Goal: Task Accomplishment & Management: Manage account settings

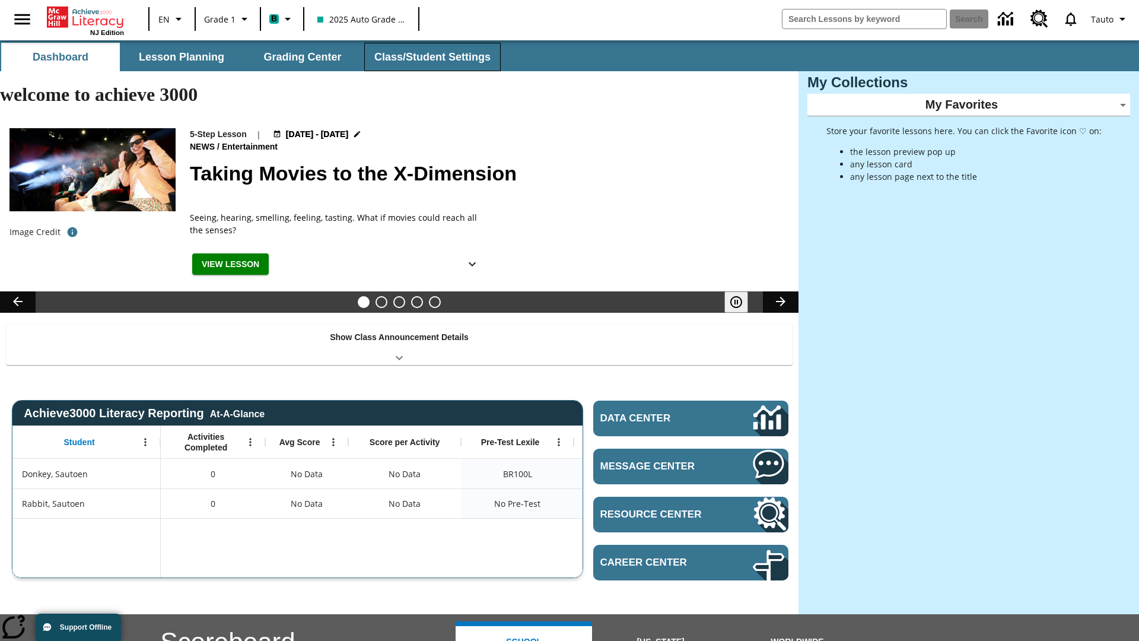
click at [431, 57] on button "Class/Student Settings" at bounding box center [432, 57] width 136 height 28
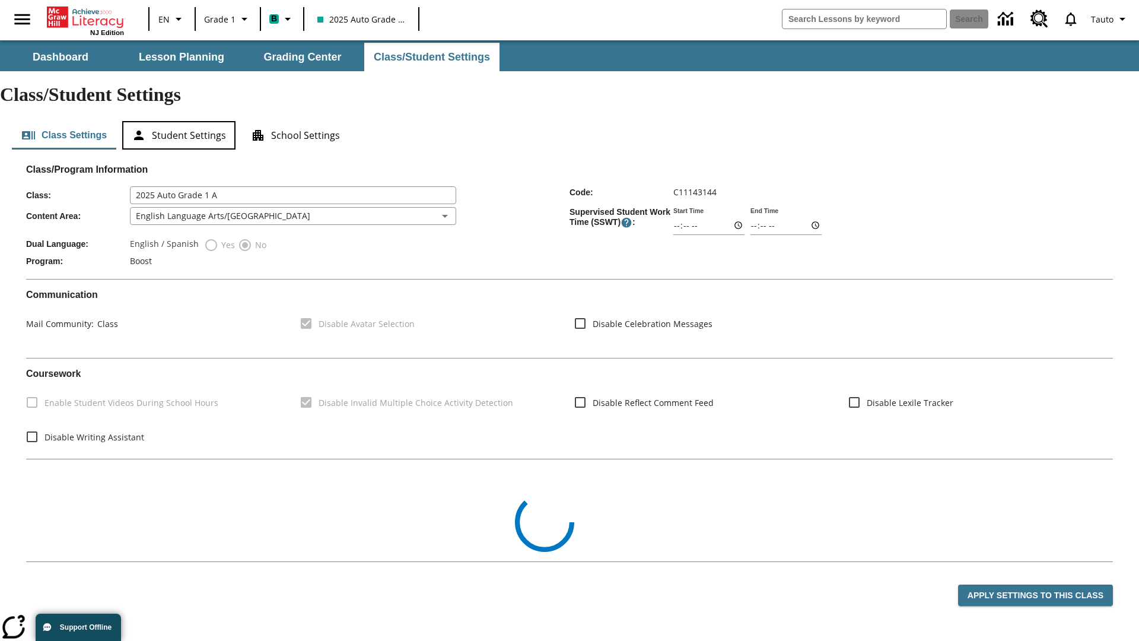
click at [179, 121] on button "Student Settings" at bounding box center [178, 135] width 113 height 28
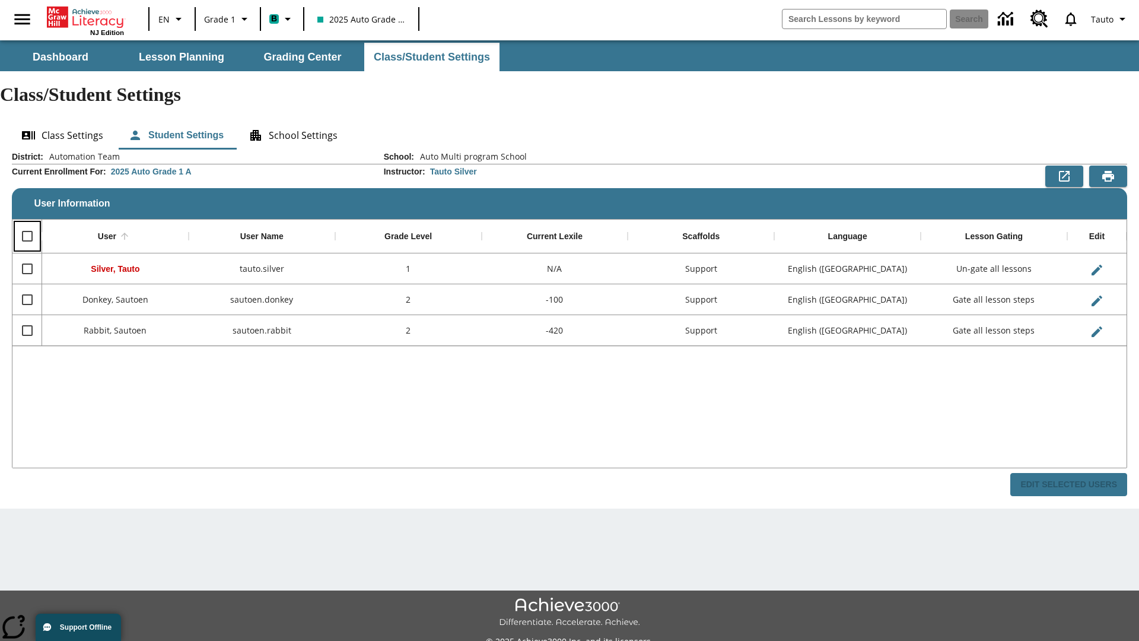
click at [27, 224] on input "Select all rows" at bounding box center [27, 236] width 25 height 25
checkbox input "true"
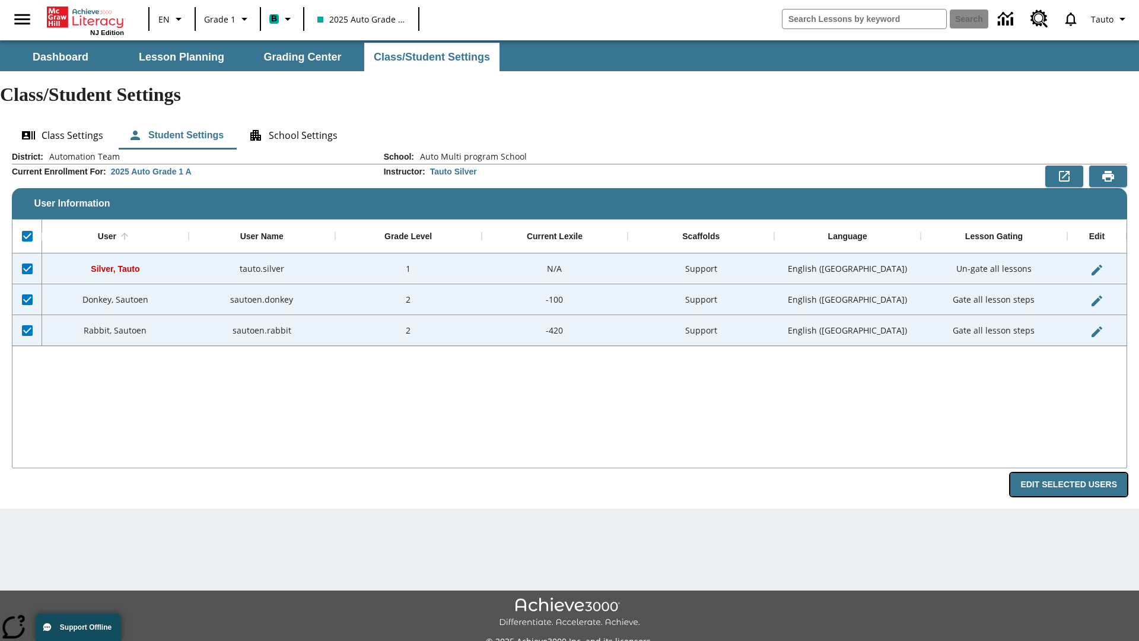
click at [1073, 473] on button "Edit Selected Users" at bounding box center [1068, 484] width 117 height 23
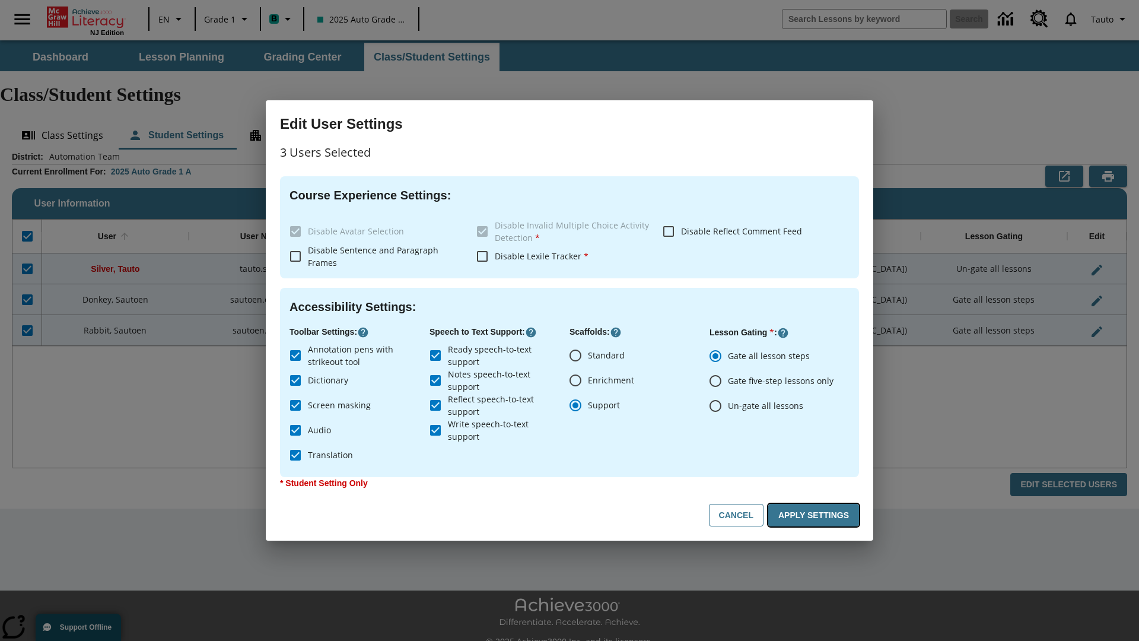
click at [816, 515] on button "Apply Settings" at bounding box center [813, 515] width 91 height 23
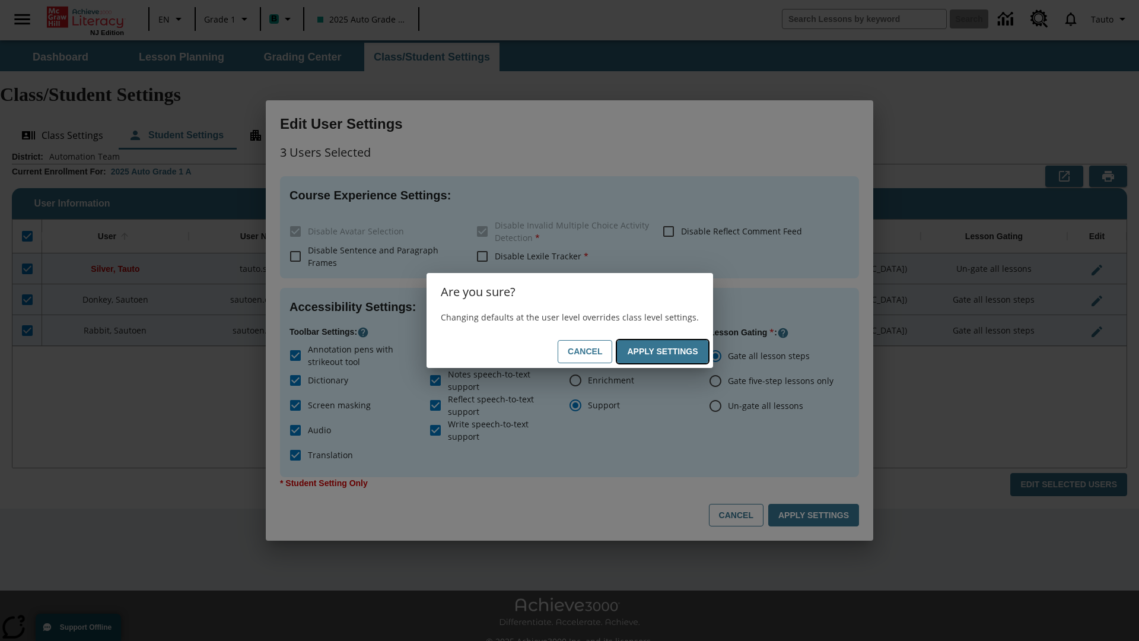
click at [665, 351] on button "Apply Settings" at bounding box center [662, 351] width 91 height 23
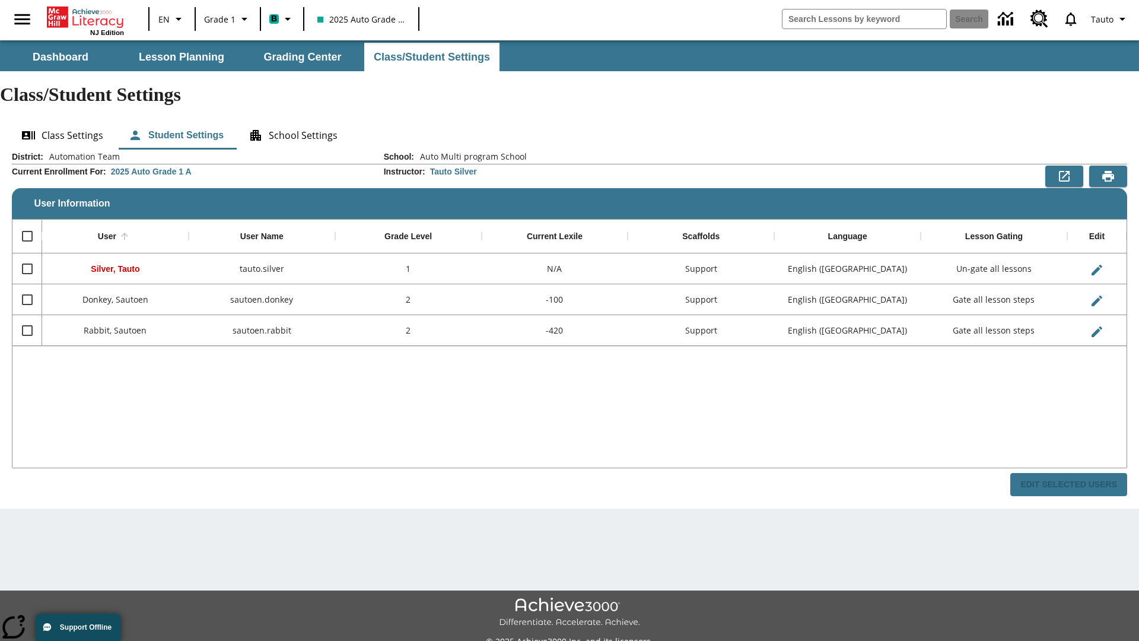
checkbox input "false"
click at [1110, 19] on span "Tauto" at bounding box center [1101, 19] width 23 height 12
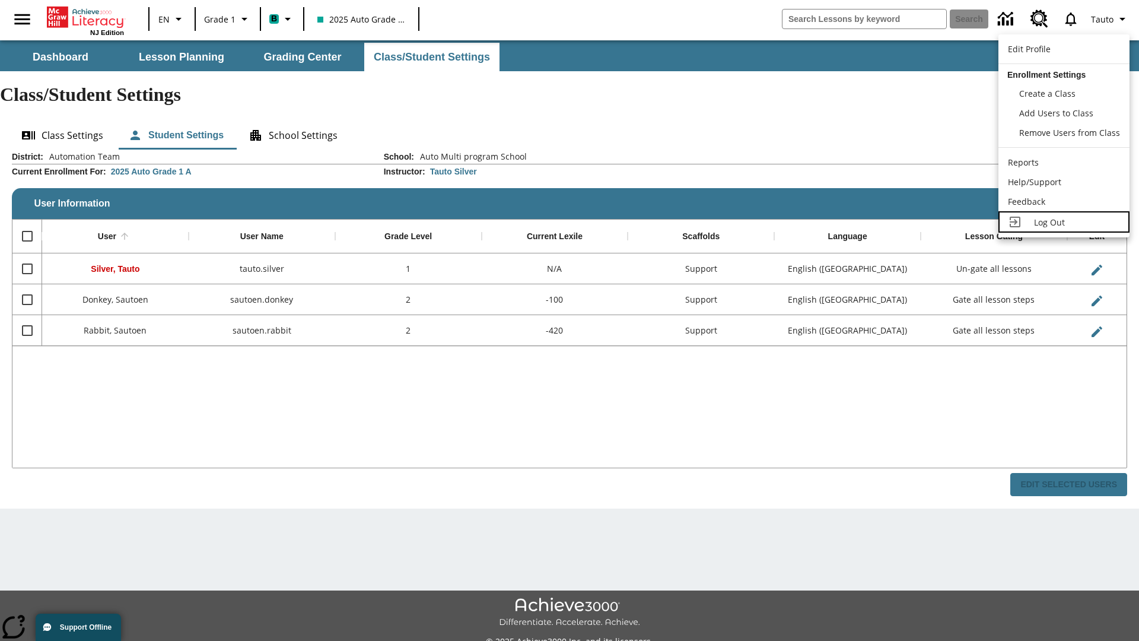
click at [1064, 222] on span "Log Out" at bounding box center [1049, 222] width 31 height 11
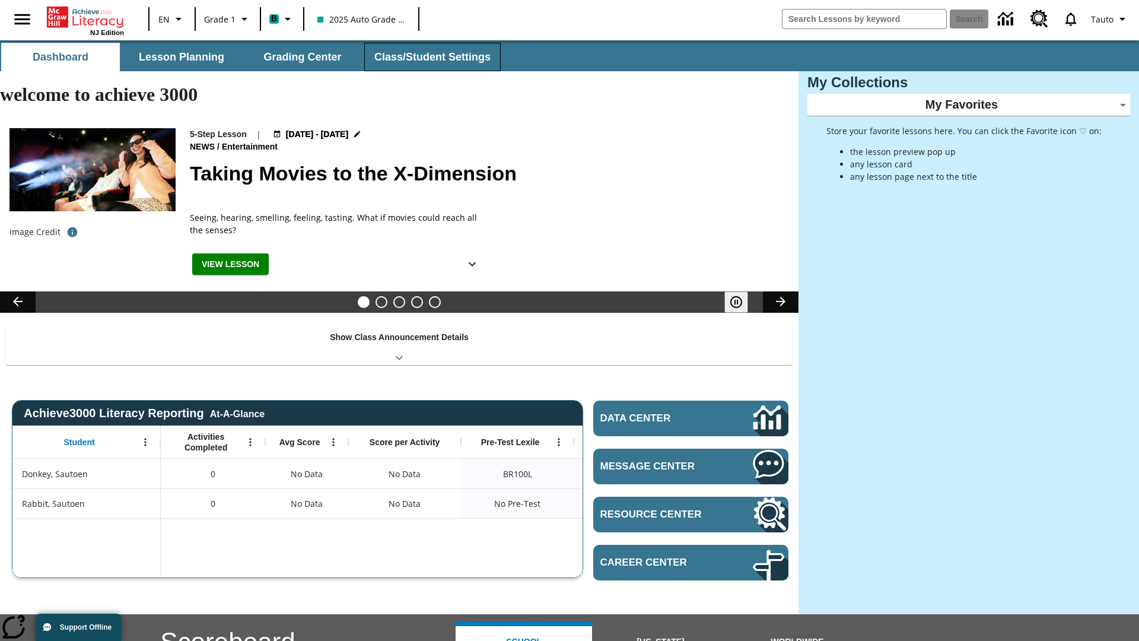
click at [431, 57] on button "Class/Student Settings" at bounding box center [432, 57] width 136 height 28
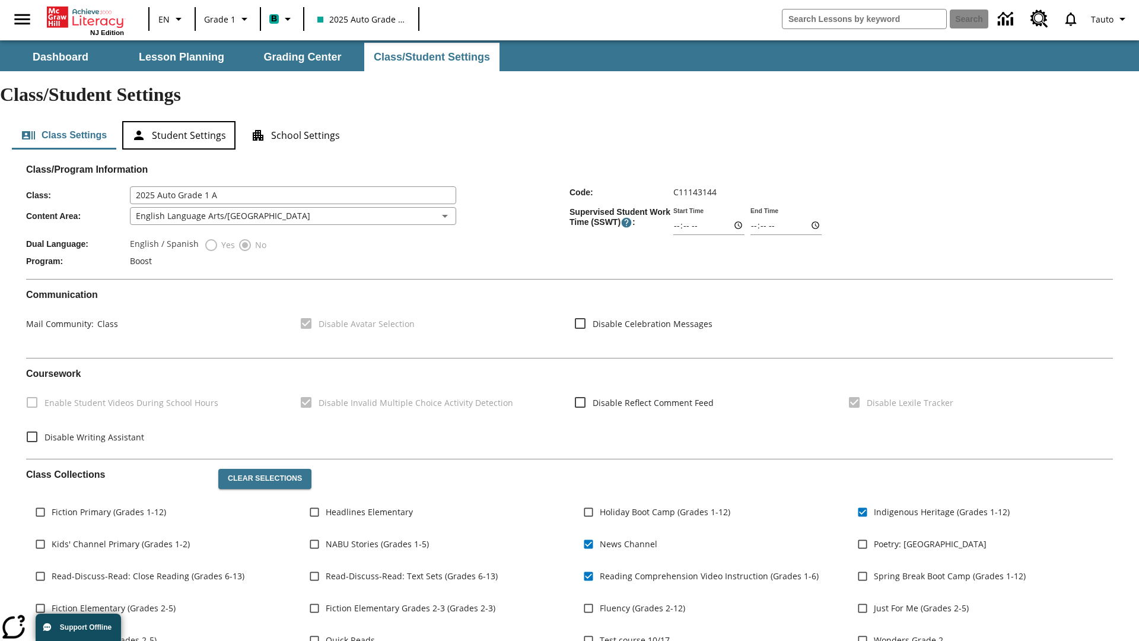
click at [179, 121] on button "Student Settings" at bounding box center [178, 135] width 113 height 28
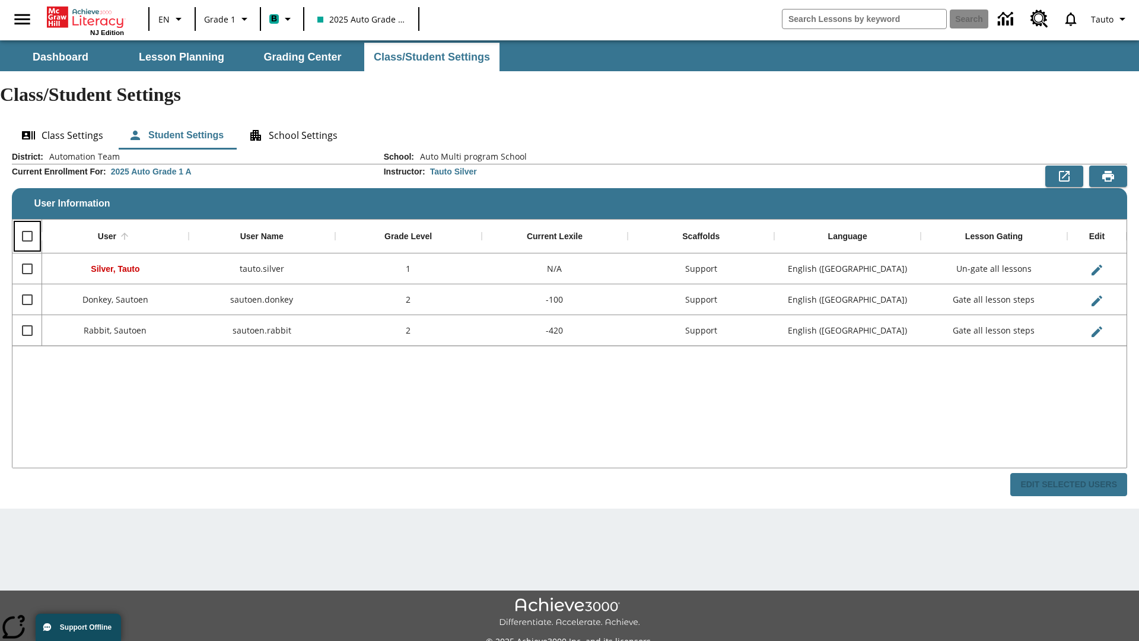
click at [27, 224] on input "Select all rows" at bounding box center [27, 236] width 25 height 25
checkbox input "true"
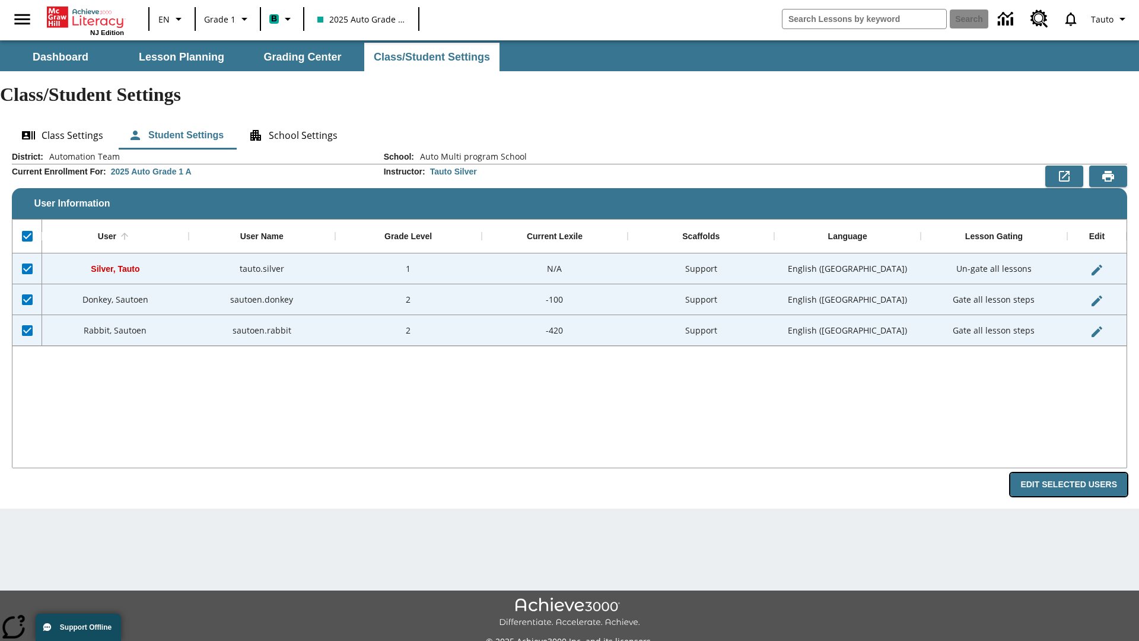
click at [1073, 473] on button "Edit Selected Users" at bounding box center [1068, 484] width 117 height 23
